Goal: Find specific page/section: Find specific page/section

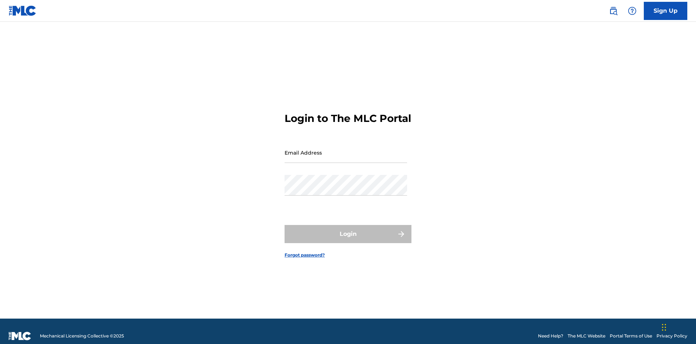
scroll to position [9, 0]
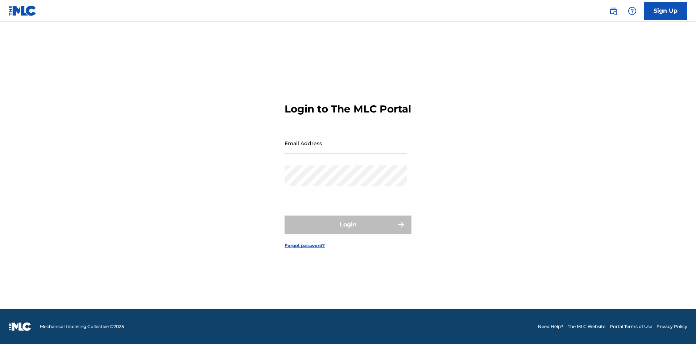
click at [346, 149] on input "Email Address" at bounding box center [346, 143] width 123 height 21
type input "[EMAIL_ADDRESS][DOMAIN_NAME]"
click at [348, 231] on button "Login" at bounding box center [348, 224] width 127 height 18
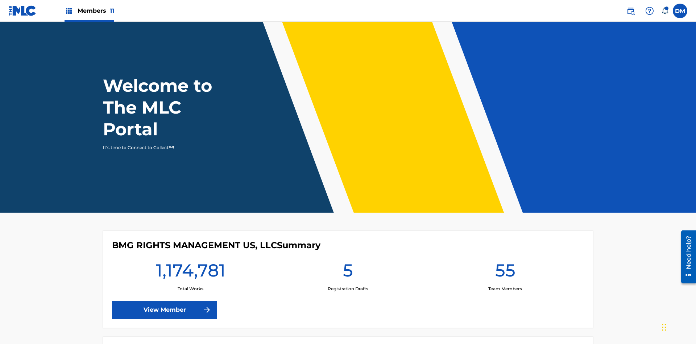
scroll to position [31, 0]
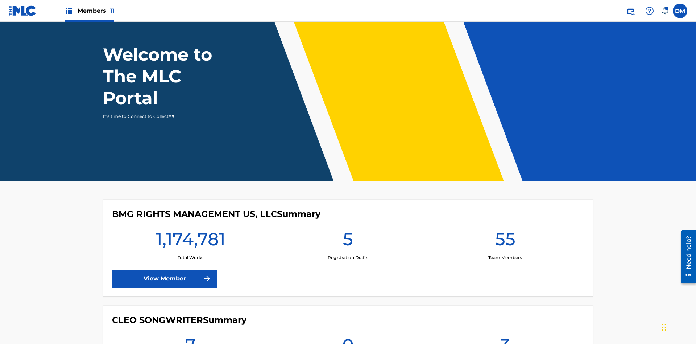
click at [89, 11] on span "Members 11" at bounding box center [96, 11] width 37 height 8
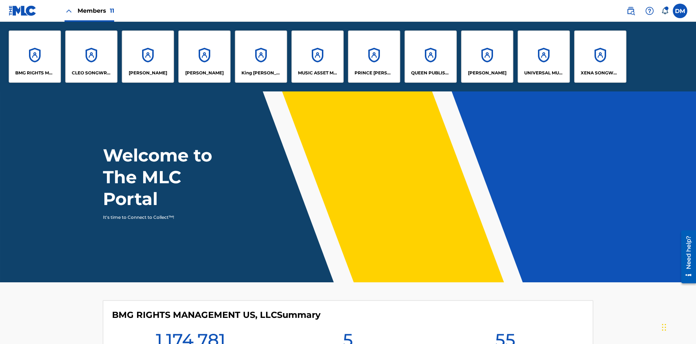
click at [261, 73] on p "King [PERSON_NAME]" at bounding box center [262, 73] width 40 height 7
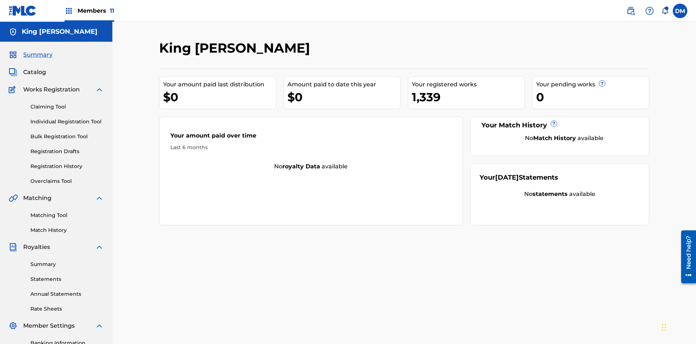
scroll to position [106, 0]
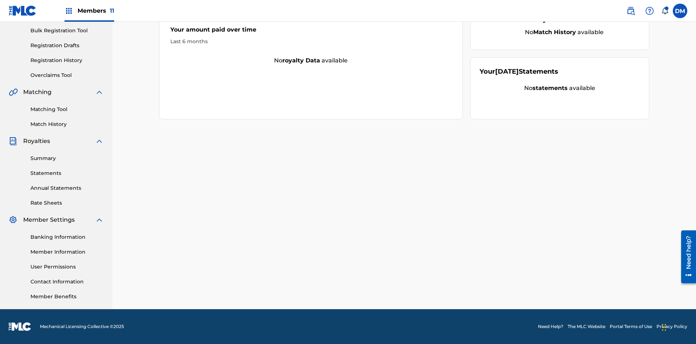
click at [67, 296] on link "Member Benefits" at bounding box center [66, 297] width 73 height 8
